Goal: Transaction & Acquisition: Purchase product/service

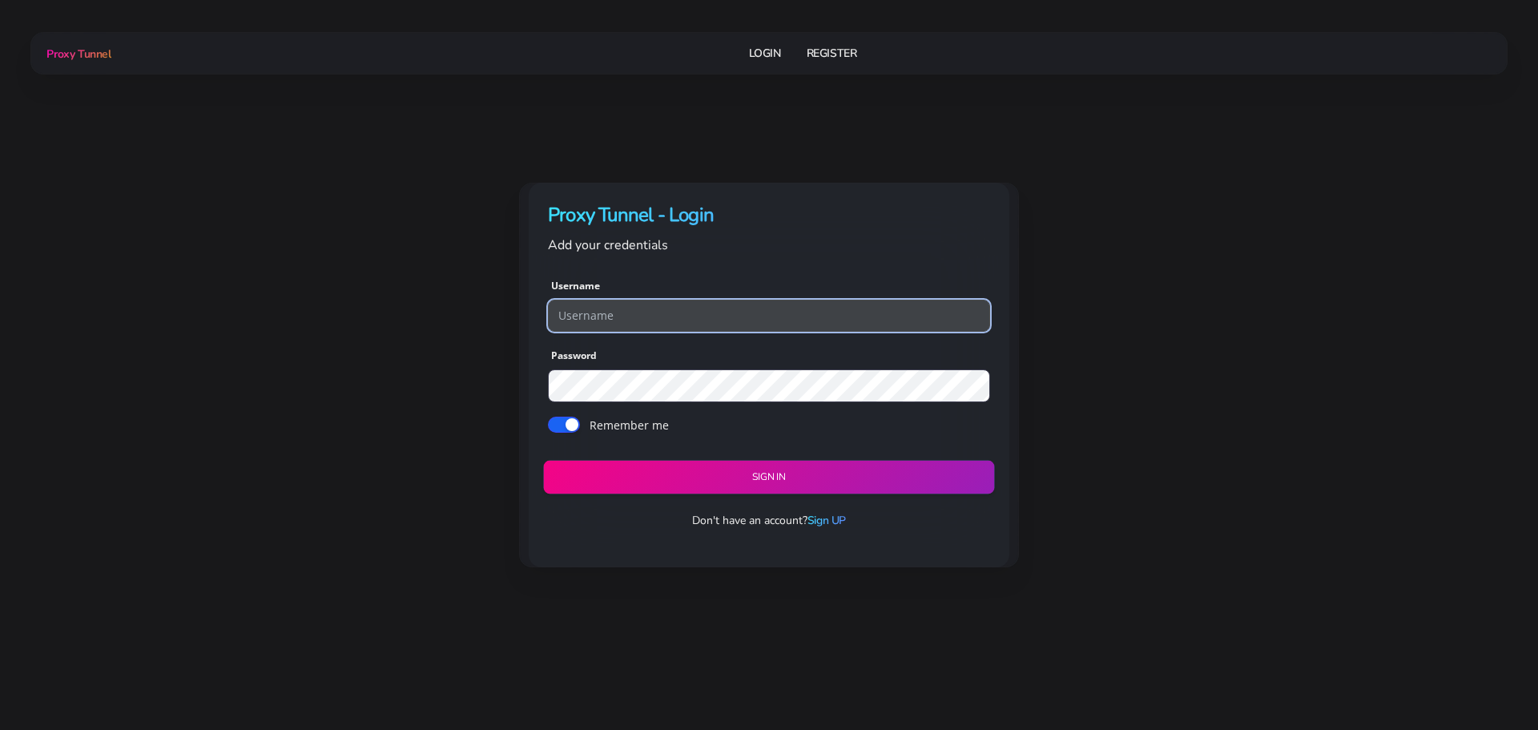
type input "georgeo1"
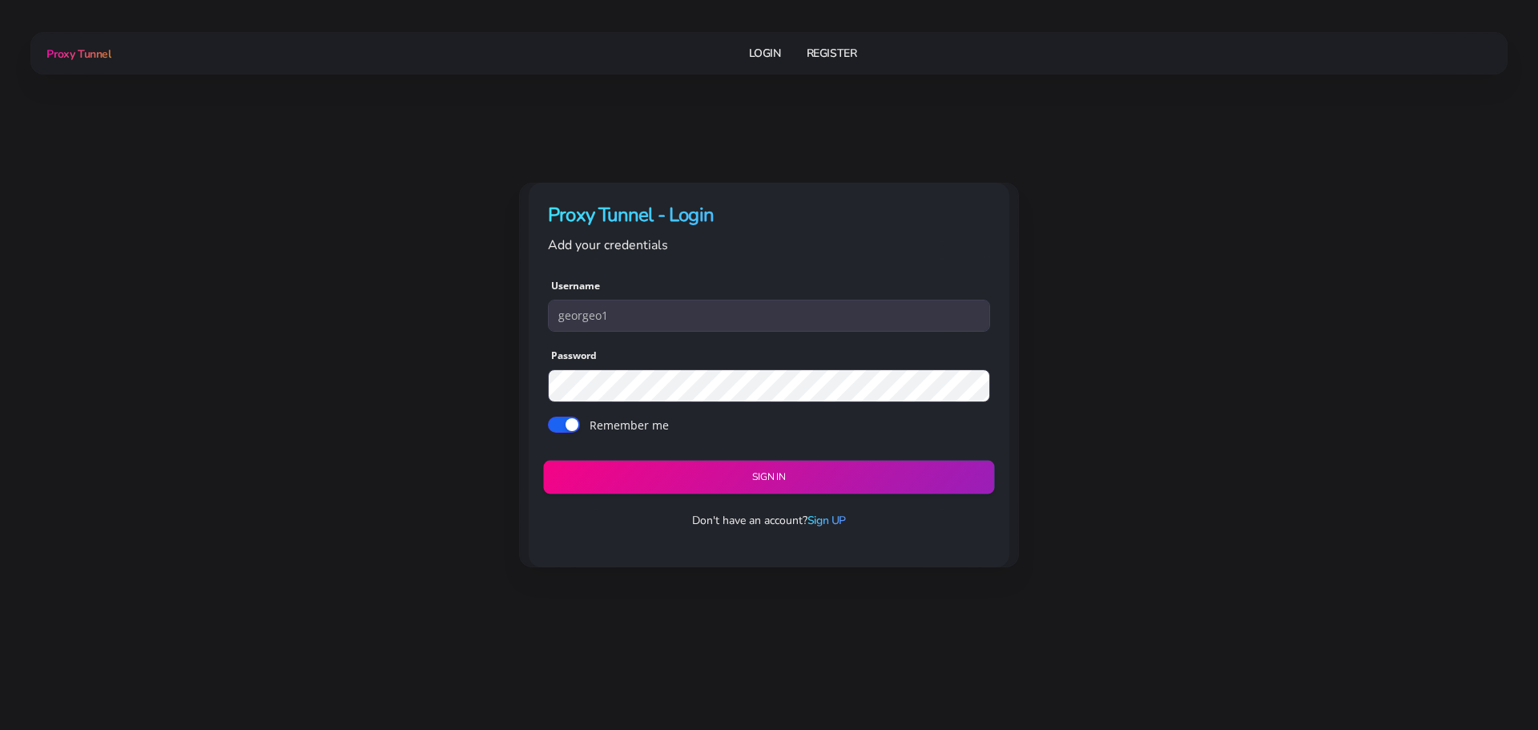
click at [756, 478] on button "Sign in" at bounding box center [768, 477] width 451 height 34
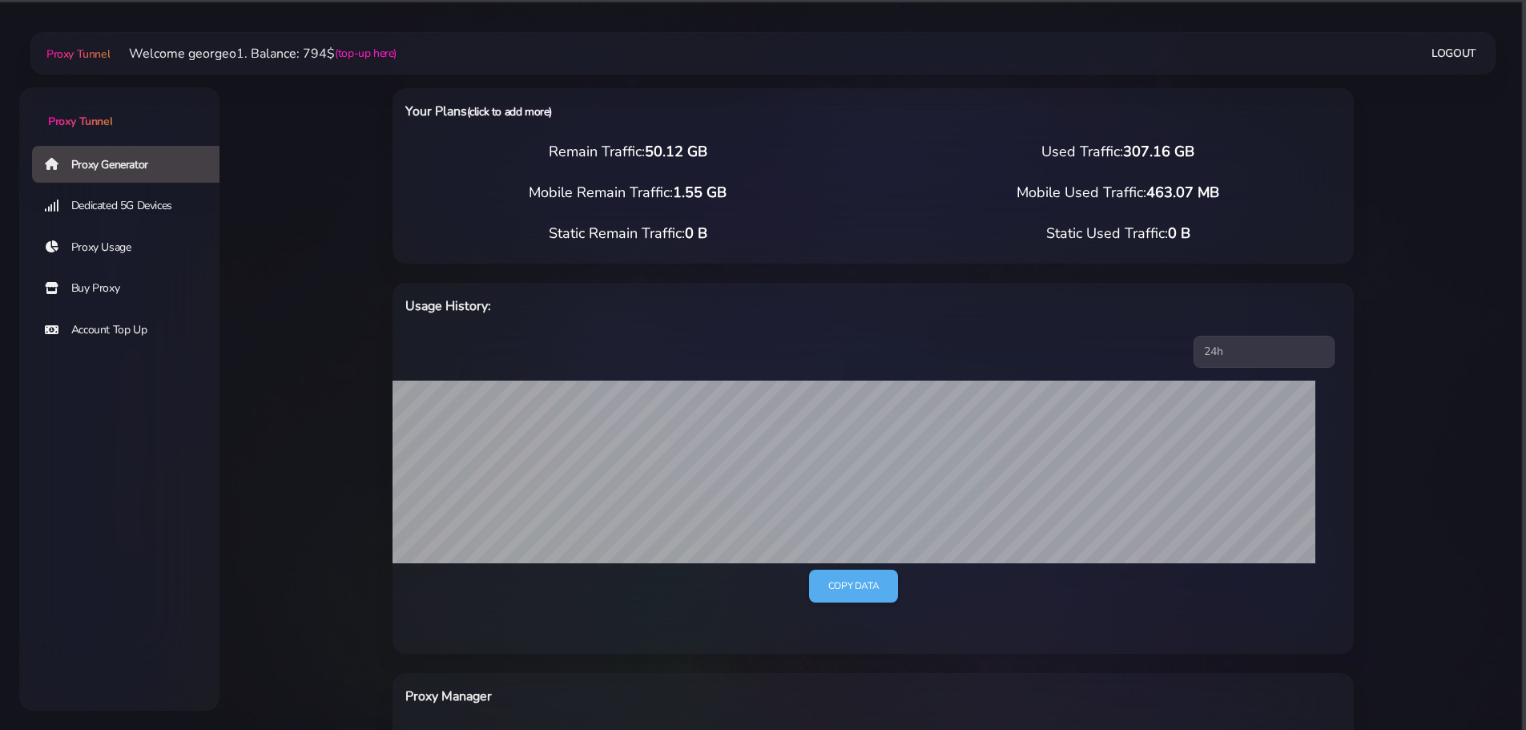
click at [525, 117] on link "(click to add more)" at bounding box center [509, 111] width 85 height 15
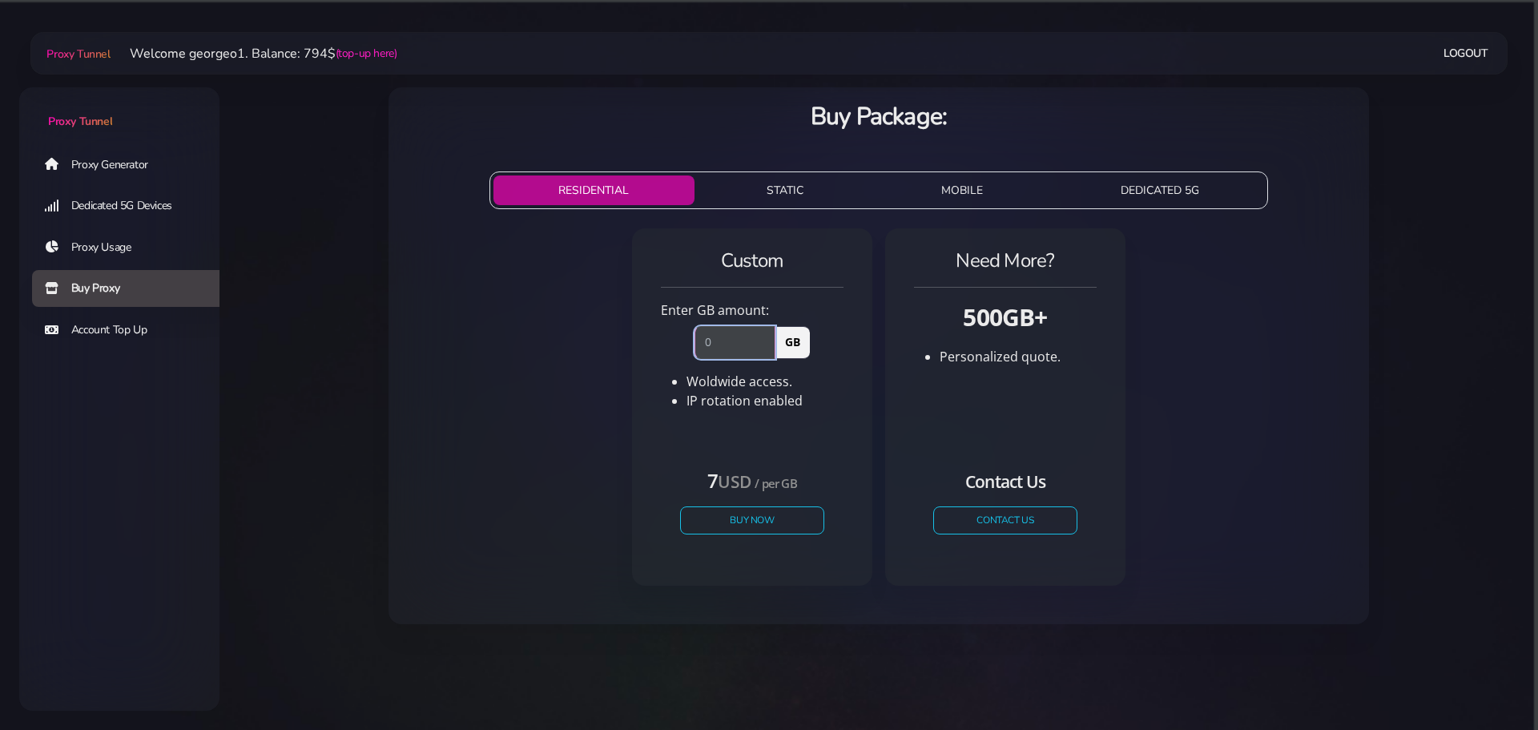
click at [746, 346] on input "number" at bounding box center [734, 342] width 81 height 32
type input "100"
click at [751, 521] on button "Buy Now" at bounding box center [751, 520] width 147 height 28
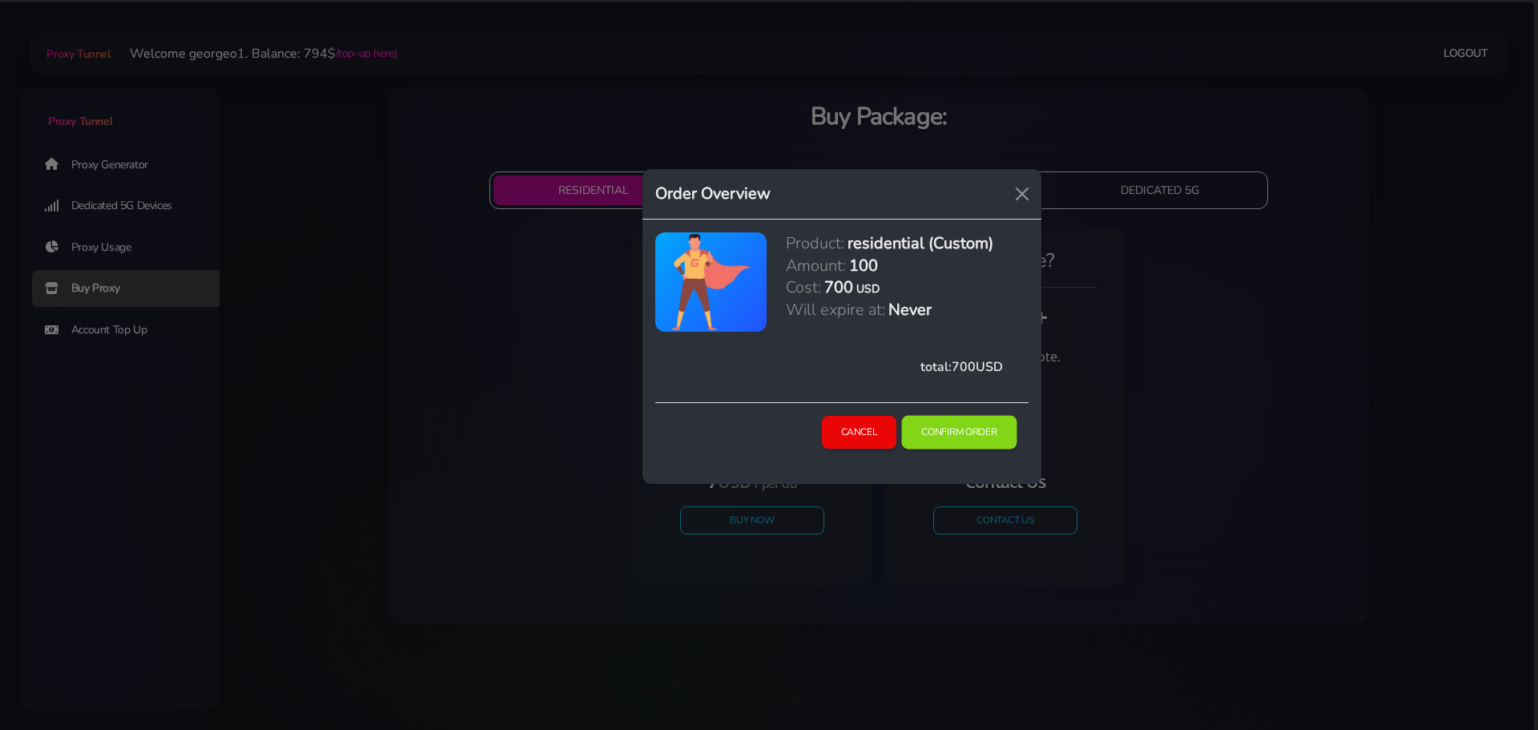
click at [971, 428] on button "Confirm Order" at bounding box center [959, 433] width 115 height 34
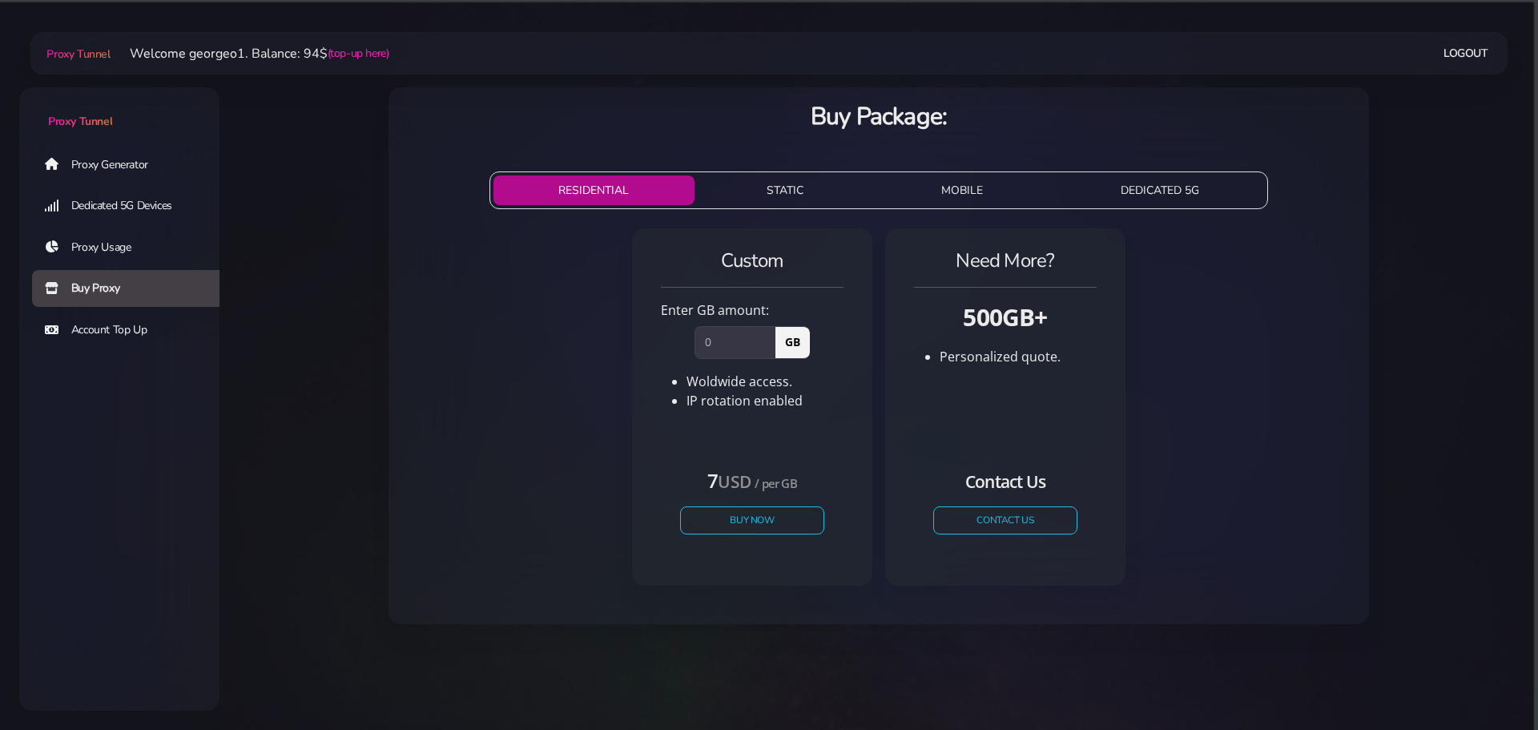
click at [139, 159] on link "Proxy Generator" at bounding box center [132, 164] width 200 height 37
